Goal: Obtain resource: Obtain resource

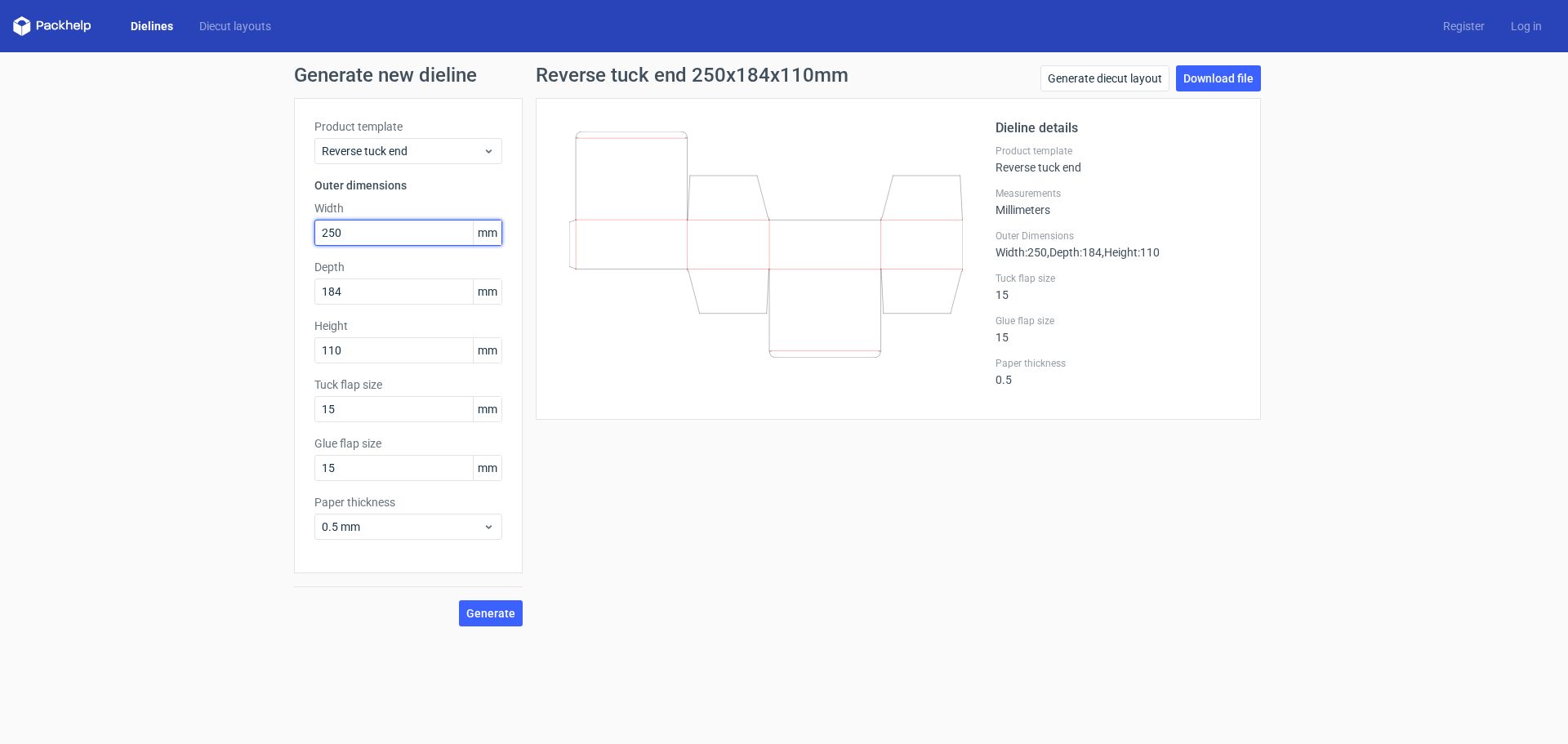
drag, startPoint x: 418, startPoint y: 232, endPoint x: 256, endPoint y: 240, distance: 162.2
click at [256, 240] on div "Generate new dieline Product template Reverse tuck end Outer dimensions Width 2…" at bounding box center [784, 345] width 1568 height 587
type input "110"
type input "184"
drag, startPoint x: 488, startPoint y: 617, endPoint x: 504, endPoint y: 628, distance: 19.4
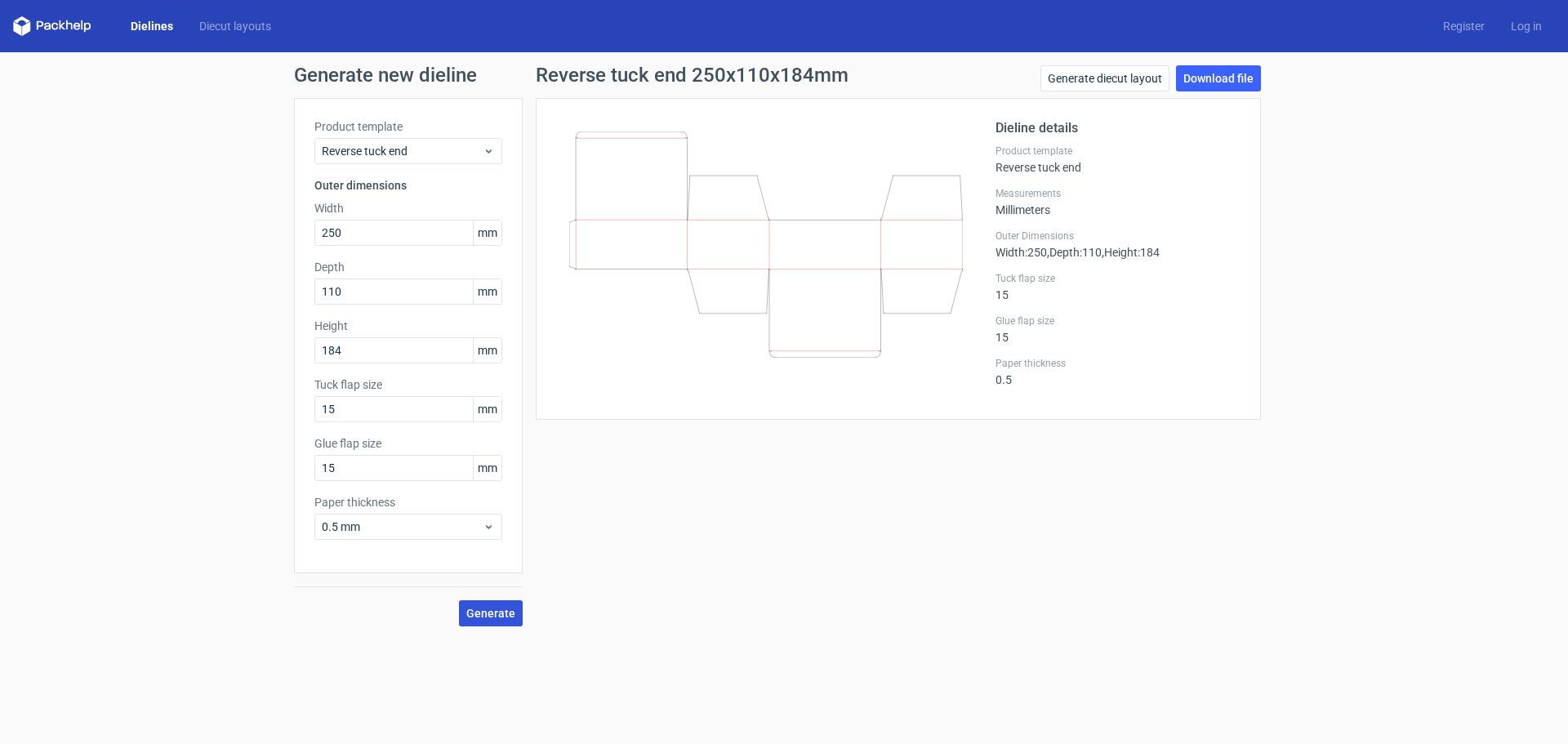
click at [489, 617] on span "Generate" at bounding box center [490, 613] width 49 height 11
click at [1253, 64] on div "Generate new dieline Product template Reverse tuck end Outer dimensions Width 2…" at bounding box center [784, 345] width 1568 height 587
click at [1242, 80] on link "Download file" at bounding box center [1217, 78] width 85 height 26
click at [1228, 78] on link "Download file" at bounding box center [1217, 78] width 85 height 26
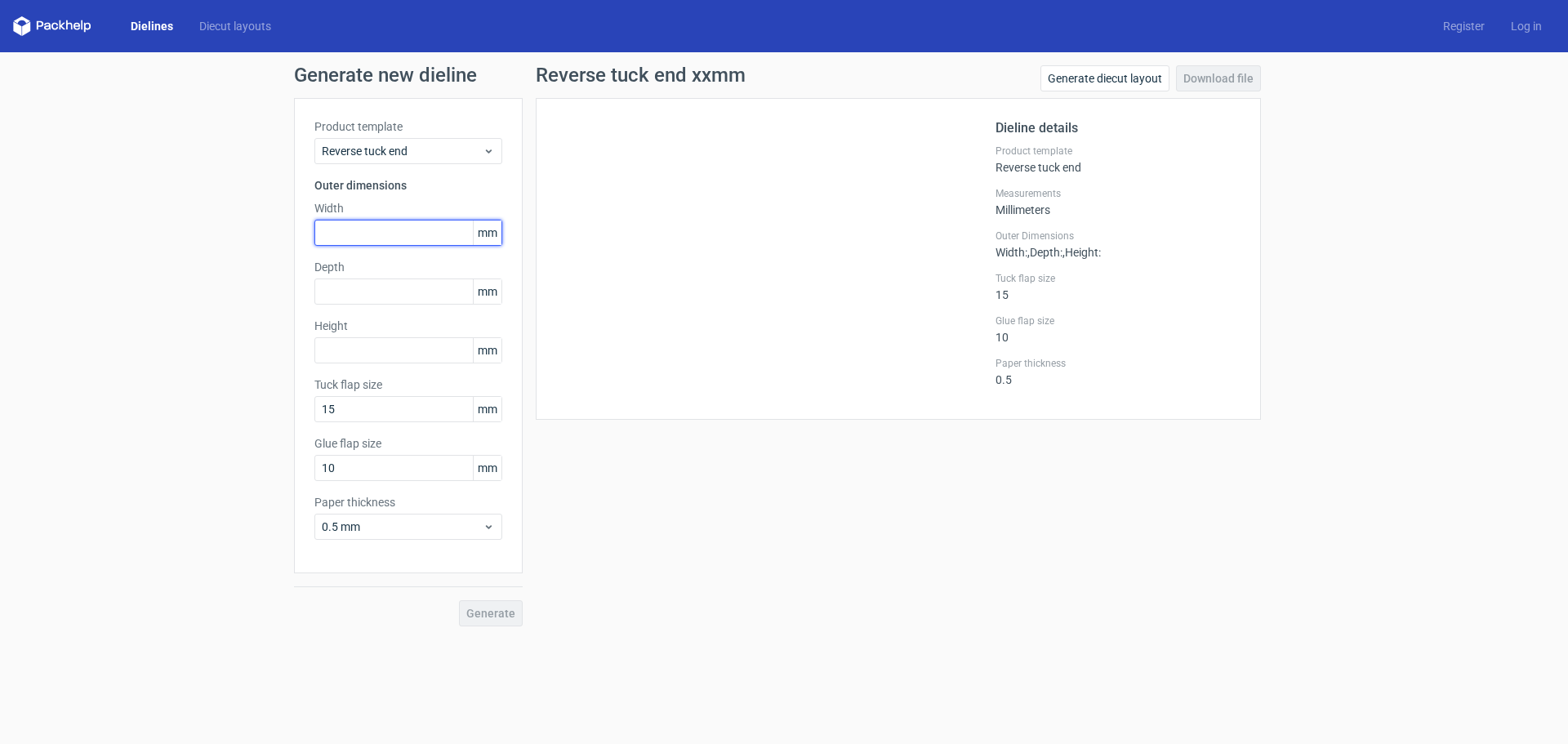
click at [379, 233] on input "text" at bounding box center [408, 232] width 188 height 26
type input "250"
type input "110"
type input "184"
click at [366, 234] on input "250" at bounding box center [408, 232] width 188 height 26
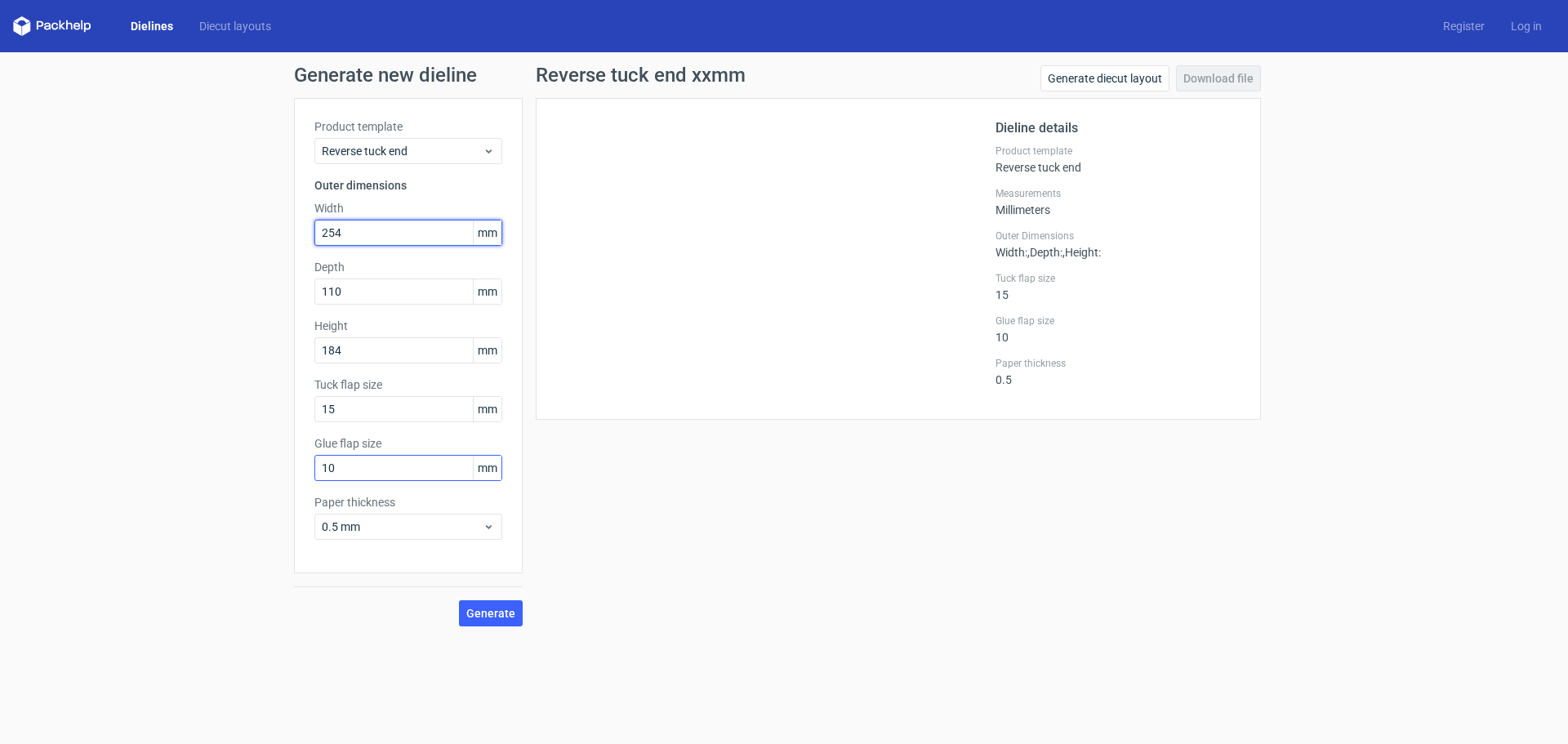
type input "254"
drag, startPoint x: 419, startPoint y: 469, endPoint x: 159, endPoint y: 474, distance: 260.0
click at [182, 474] on div "Generate new dieline Product template Reverse tuck end Outer dimensions Width 2…" at bounding box center [784, 345] width 1568 height 587
type input "15"
drag, startPoint x: 385, startPoint y: 232, endPoint x: 77, endPoint y: 265, distance: 309.8
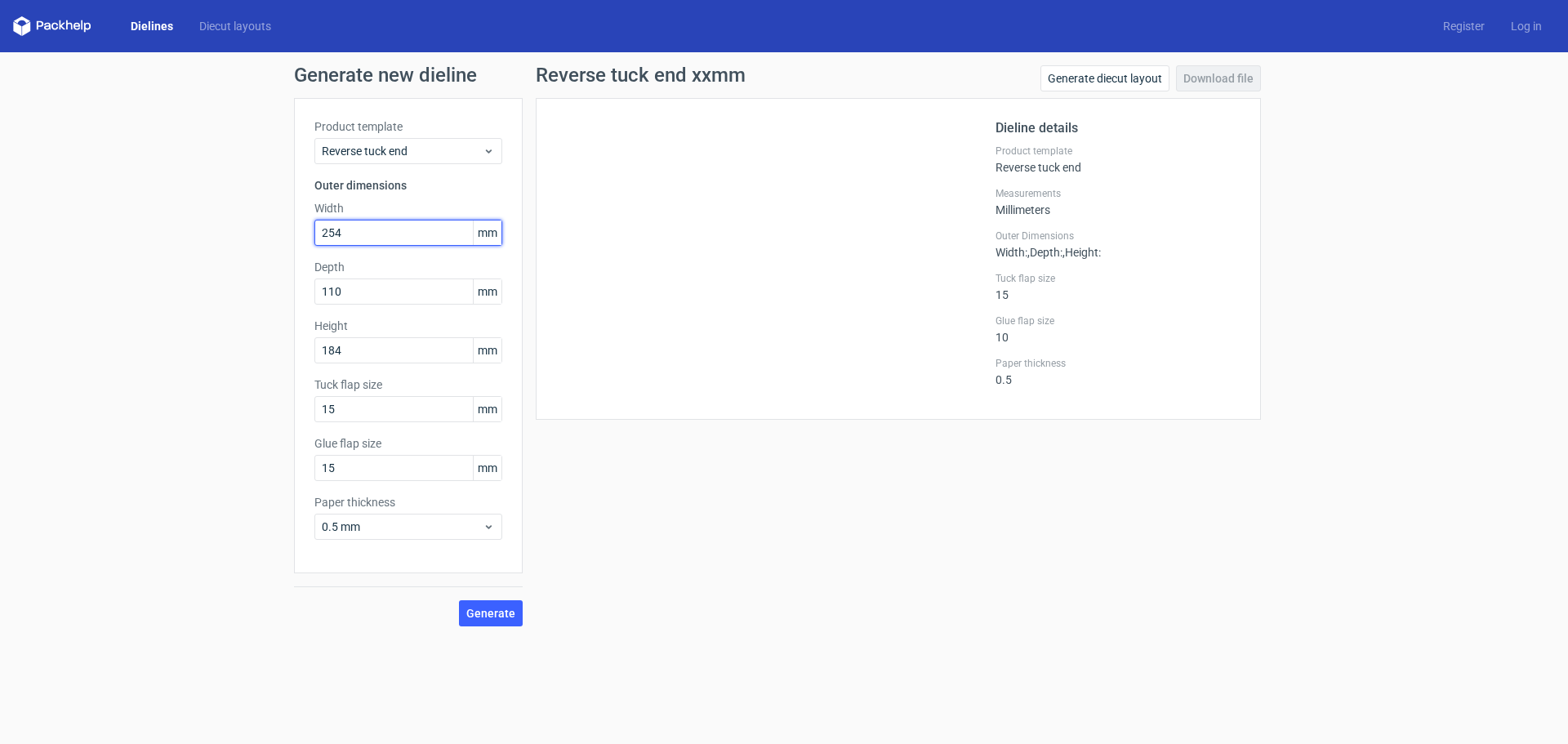
click at [77, 265] on div "Generate new dieline Product template Reverse tuck end Outer dimensions Width 2…" at bounding box center [784, 345] width 1568 height 587
type input "250"
click at [501, 613] on span "Generate" at bounding box center [490, 613] width 49 height 11
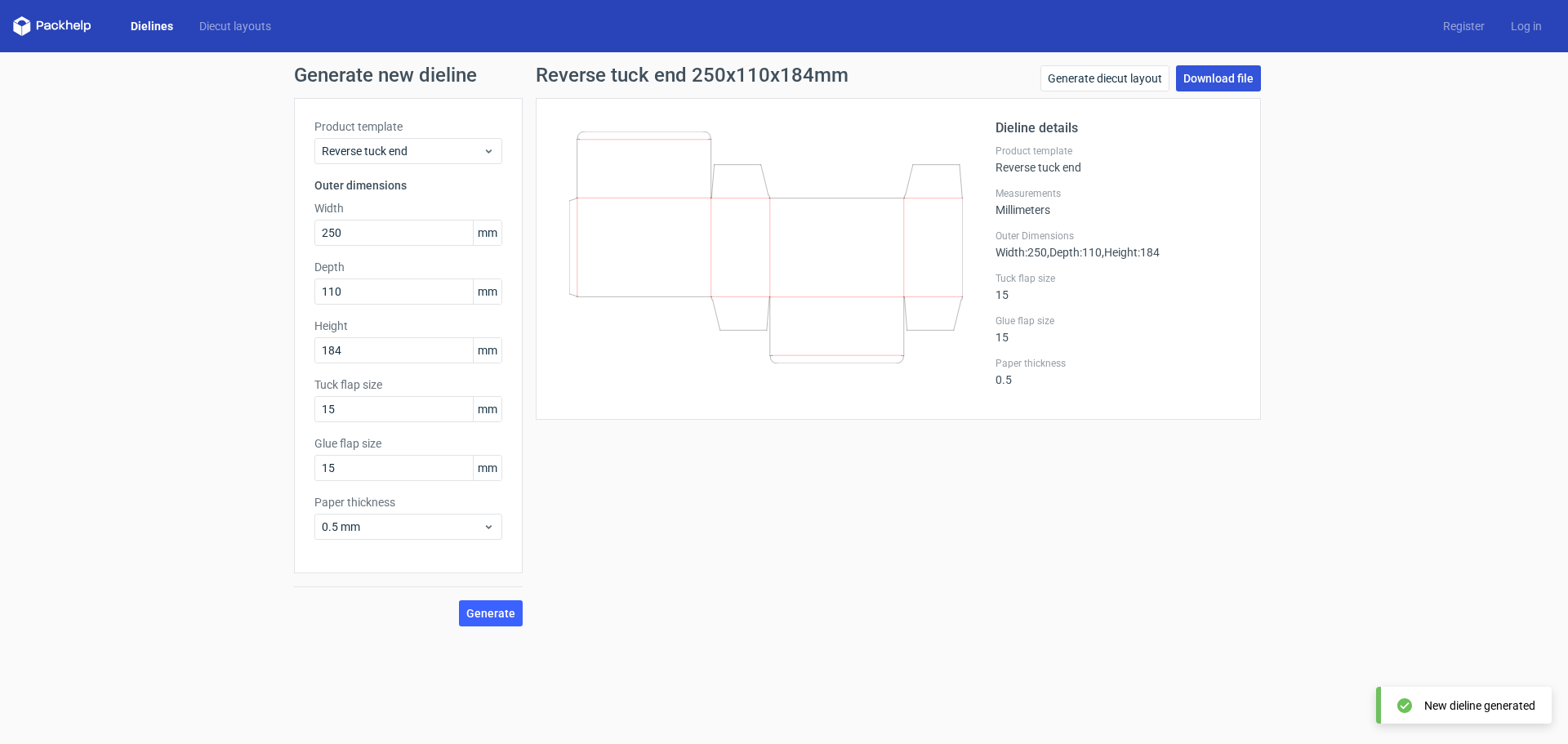
click at [1236, 77] on link "Download file" at bounding box center [1217, 78] width 85 height 26
click at [1114, 78] on link "Generate diecut layout" at bounding box center [1105, 78] width 129 height 26
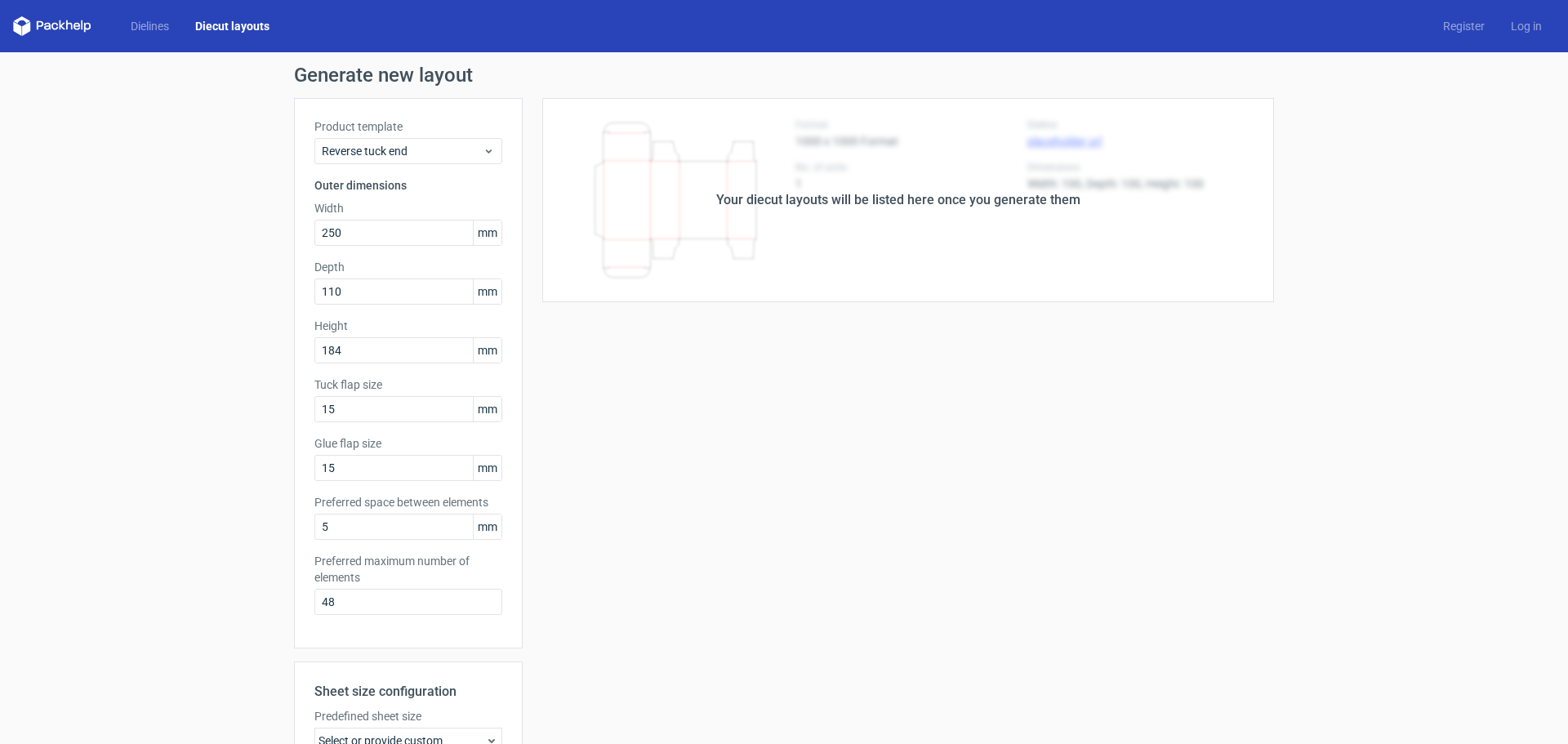
click at [1000, 327] on div "Your diecut layouts will be listed here once you generate them Height Depth Wid…" at bounding box center [898, 540] width 751 height 886
